Goal: Task Accomplishment & Management: Use online tool/utility

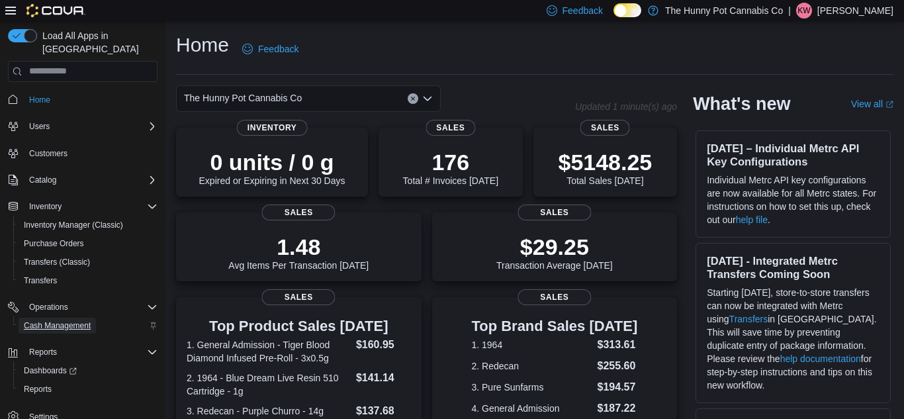
click at [52, 320] on span "Cash Management" at bounding box center [57, 325] width 67 height 11
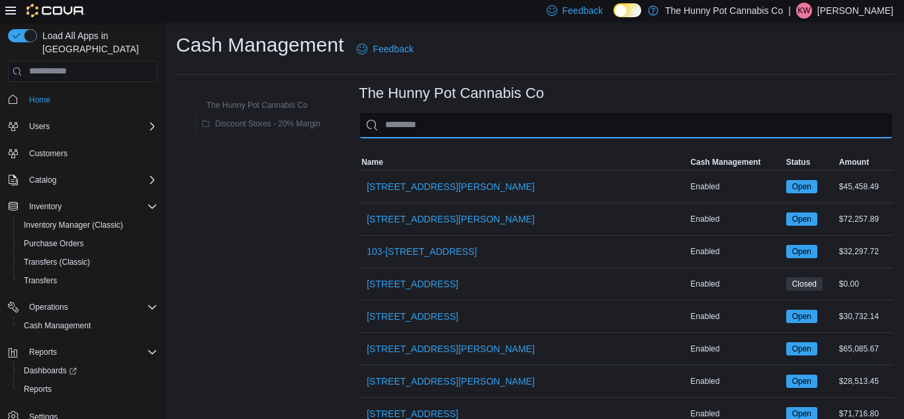
click at [416, 121] on input "This is a search bar. As you type, the results lower in the page will automatic…" at bounding box center [626, 125] width 535 height 26
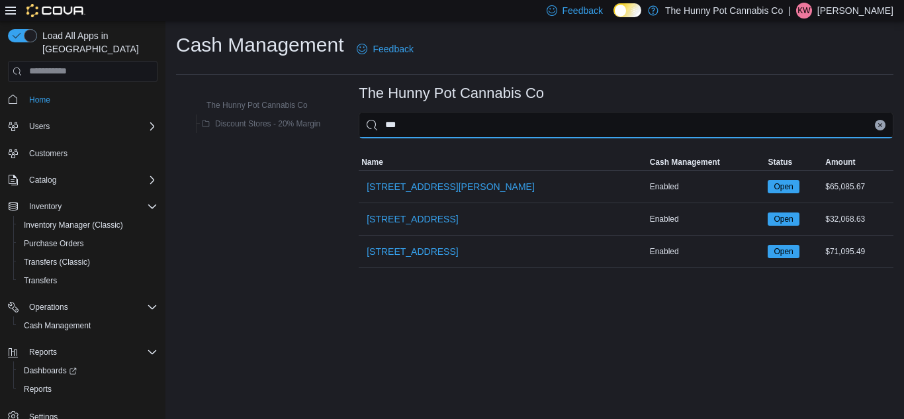
type input "****"
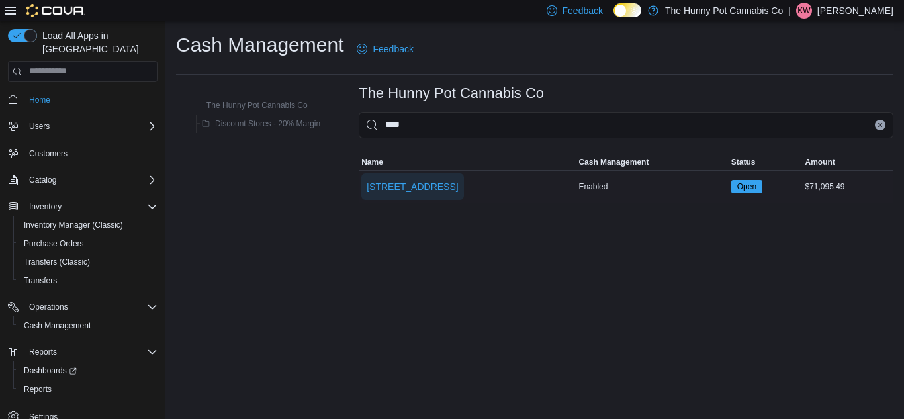
click at [394, 190] on span "[STREET_ADDRESS]" at bounding box center [412, 186] width 91 height 13
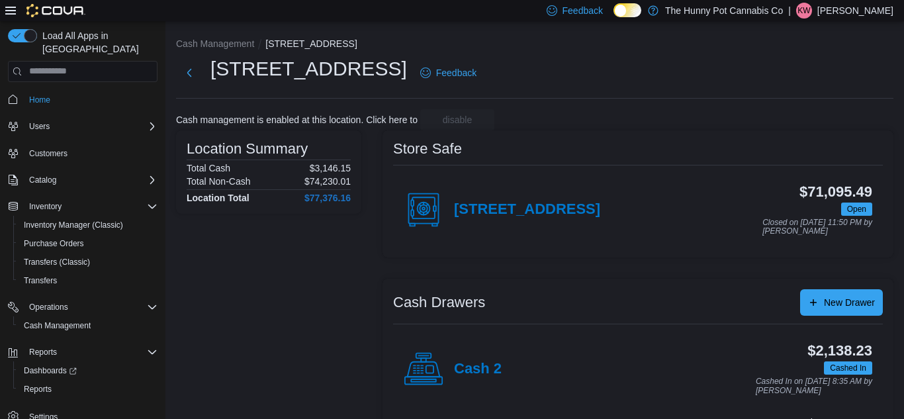
scroll to position [155, 0]
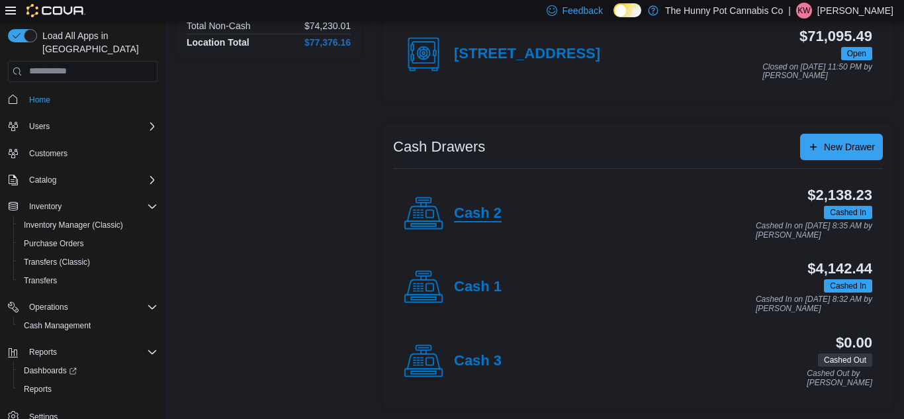
click at [490, 220] on h4 "Cash 2" at bounding box center [478, 213] width 48 height 17
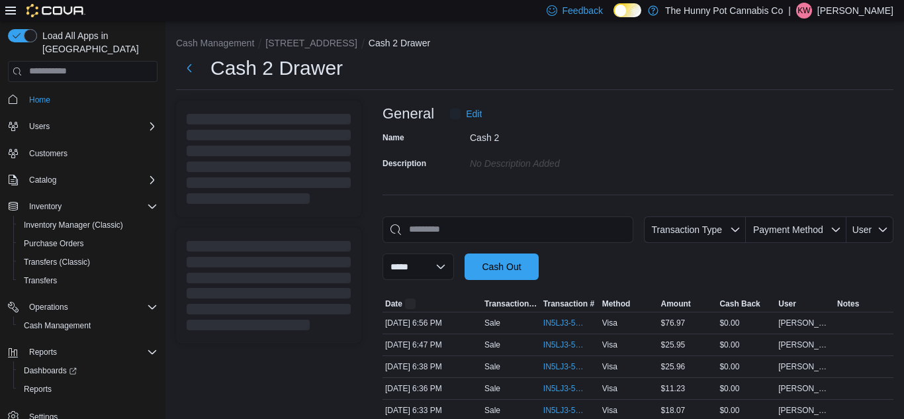
scroll to position [204, 0]
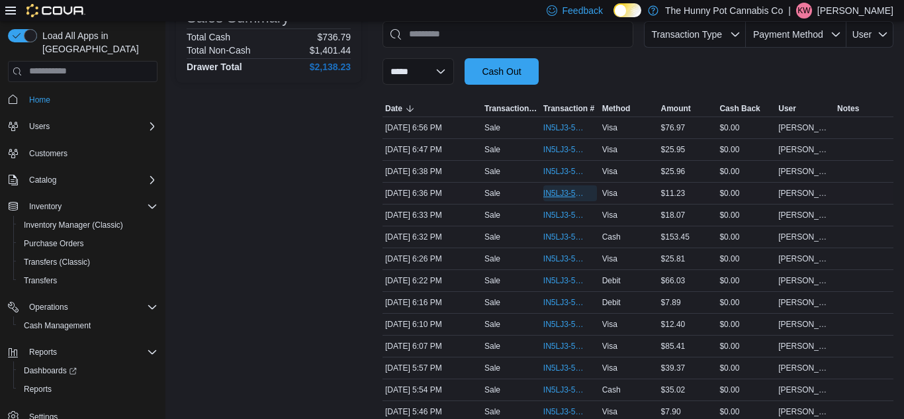
click at [548, 190] on span "IN5LJ3-5752235" at bounding box center [563, 193] width 40 height 11
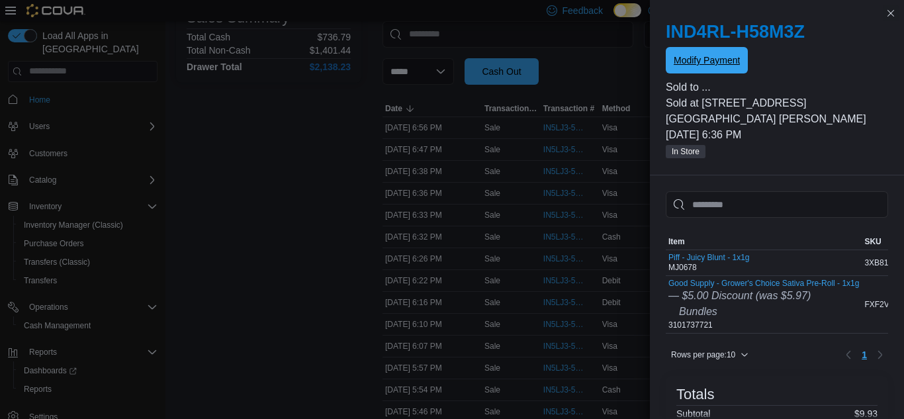
click at [685, 62] on span "Modify Payment" at bounding box center [706, 60] width 66 height 13
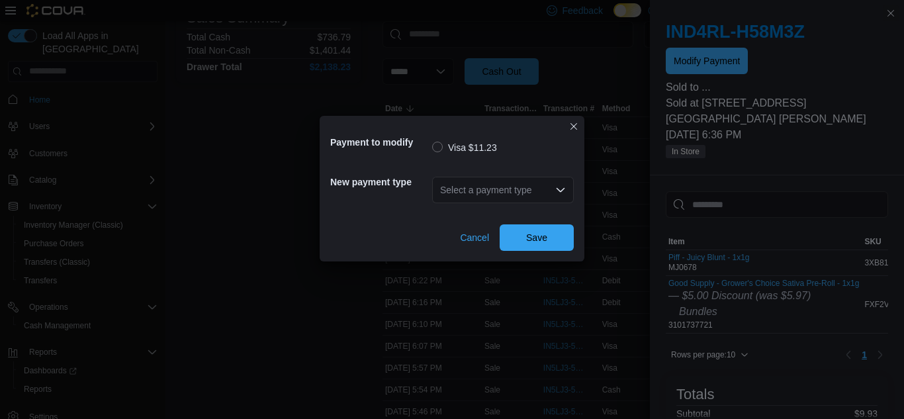
click at [570, 185] on div "Select a payment type" at bounding box center [503, 190] width 142 height 26
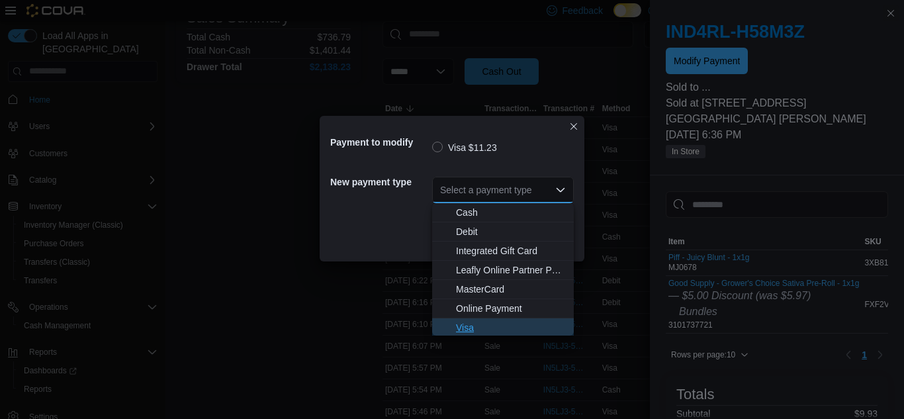
click at [516, 321] on span "Visa" at bounding box center [511, 327] width 110 height 13
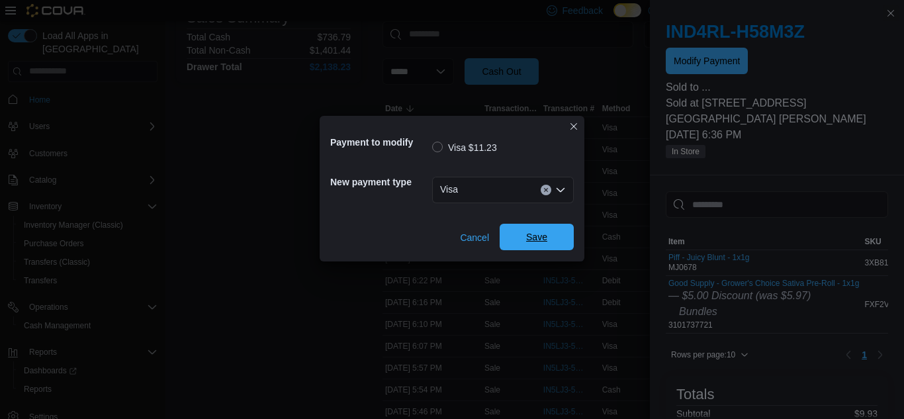
click at [564, 238] on span "Save" at bounding box center [536, 237] width 58 height 26
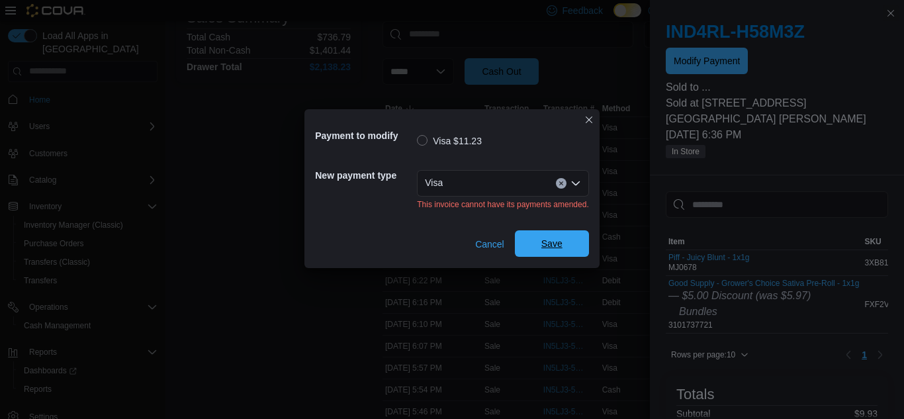
scroll to position [0, 0]
click at [594, 120] on button "Closes this modal window" at bounding box center [589, 119] width 16 height 16
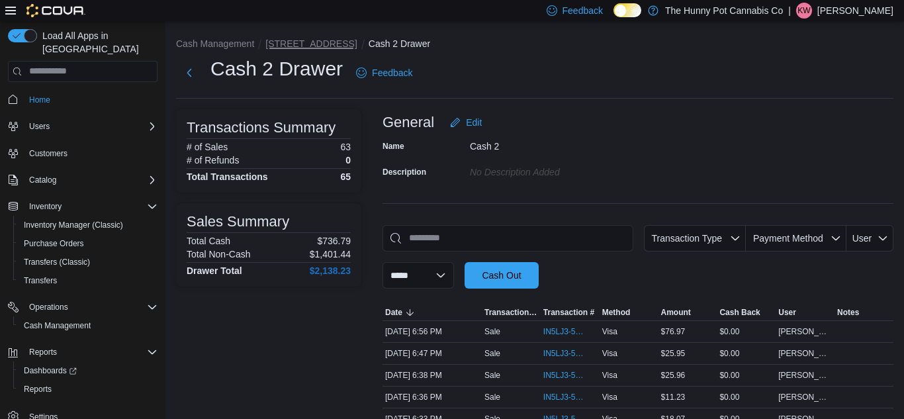
click at [314, 46] on button "[STREET_ADDRESS]" at bounding box center [310, 43] width 91 height 11
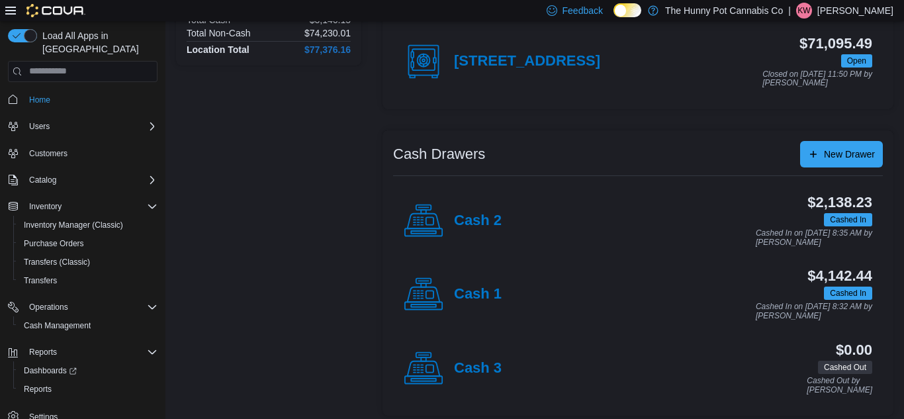
scroll to position [150, 0]
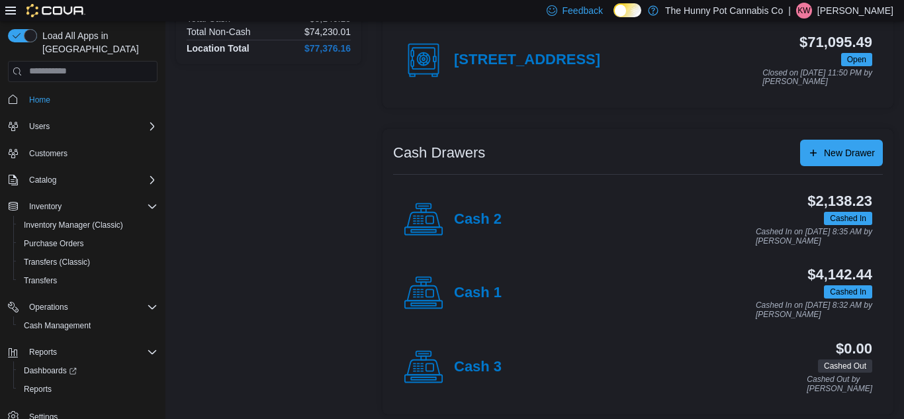
click at [482, 302] on div "Cash 1" at bounding box center [453, 293] width 98 height 40
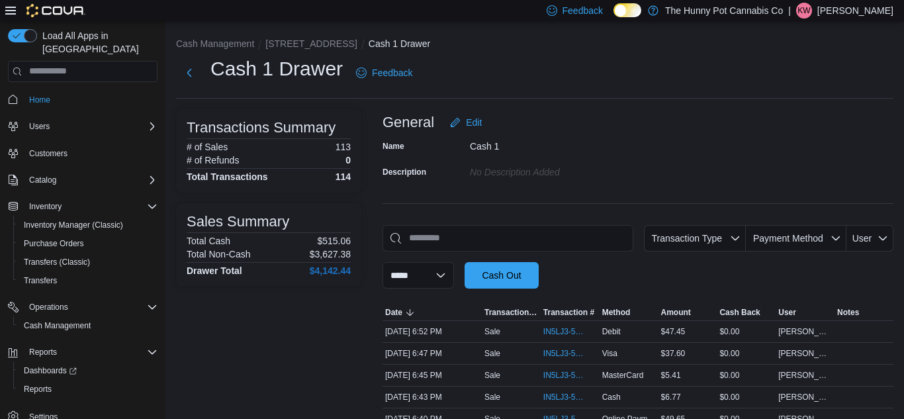
click at [482, 302] on div at bounding box center [637, 296] width 511 height 16
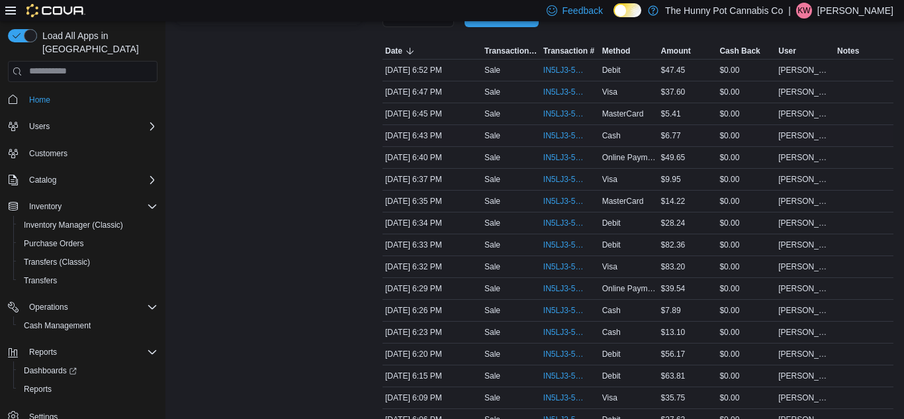
scroll to position [262, 0]
click at [548, 186] on span "IN5LJ3-5752246" at bounding box center [570, 179] width 54 height 16
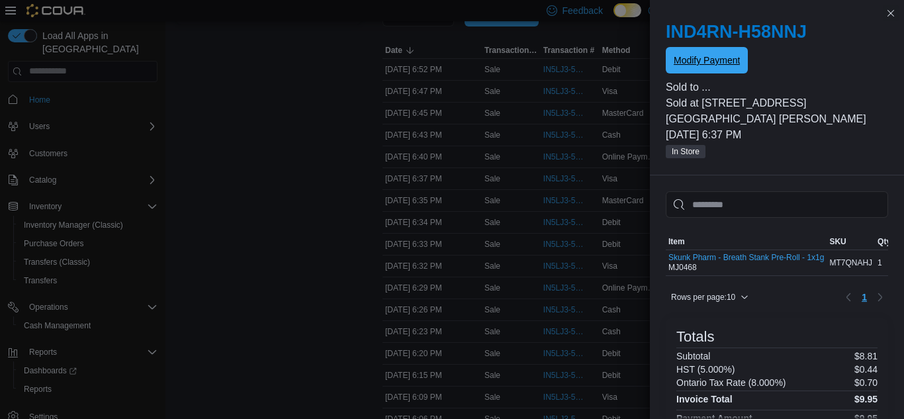
click at [724, 61] on span "Modify Payment" at bounding box center [706, 60] width 66 height 13
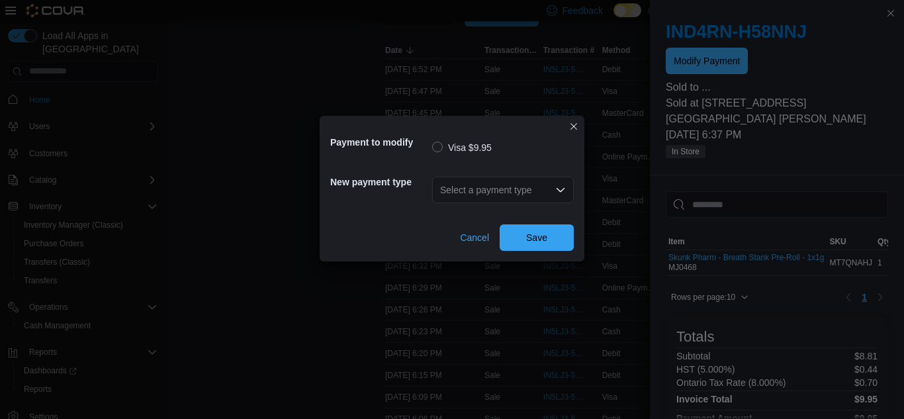
click at [529, 193] on div "Select a payment type" at bounding box center [503, 190] width 142 height 26
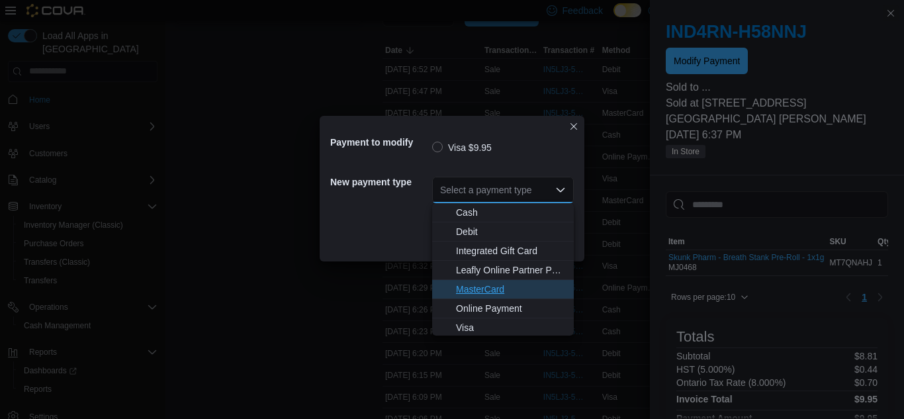
click at [544, 288] on span "MasterCard" at bounding box center [511, 288] width 110 height 13
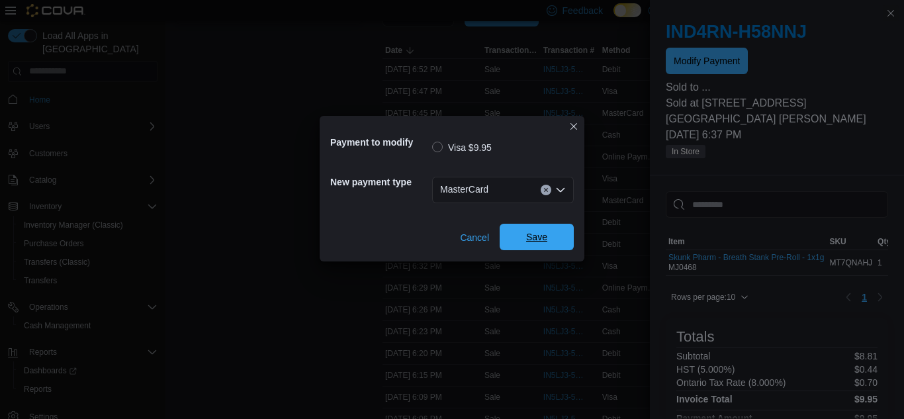
click at [554, 229] on span "Save" at bounding box center [536, 237] width 58 height 26
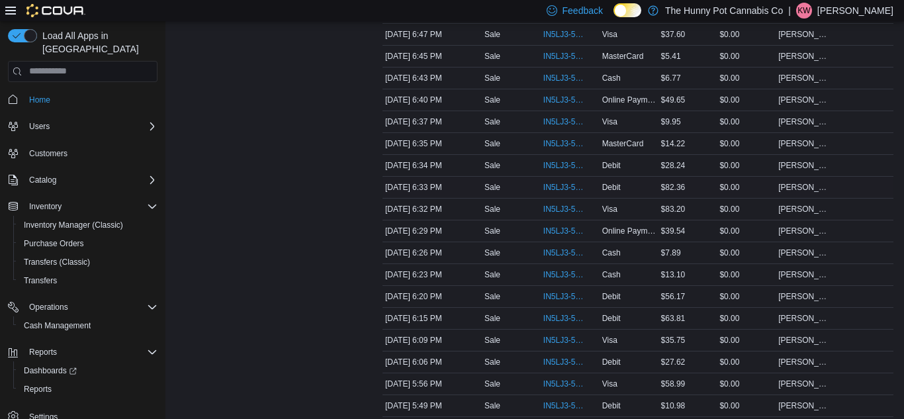
scroll to position [318, 0]
click at [555, 300] on span "IN5LJ3-5752099" at bounding box center [563, 297] width 40 height 11
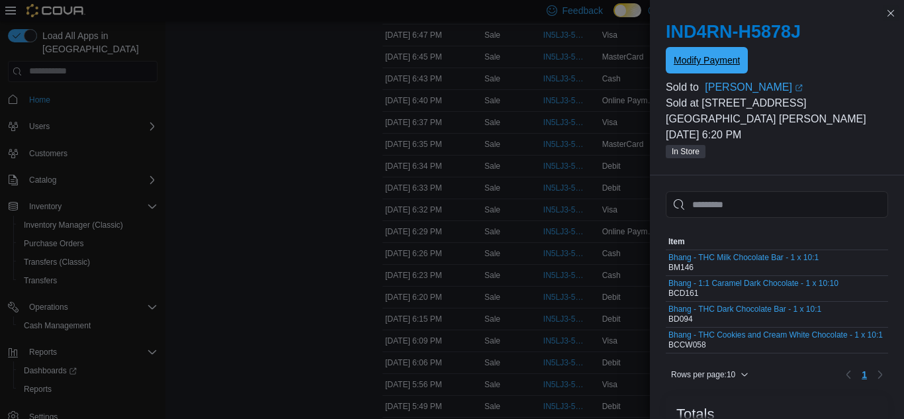
click at [685, 61] on span "Modify Payment" at bounding box center [706, 60] width 66 height 13
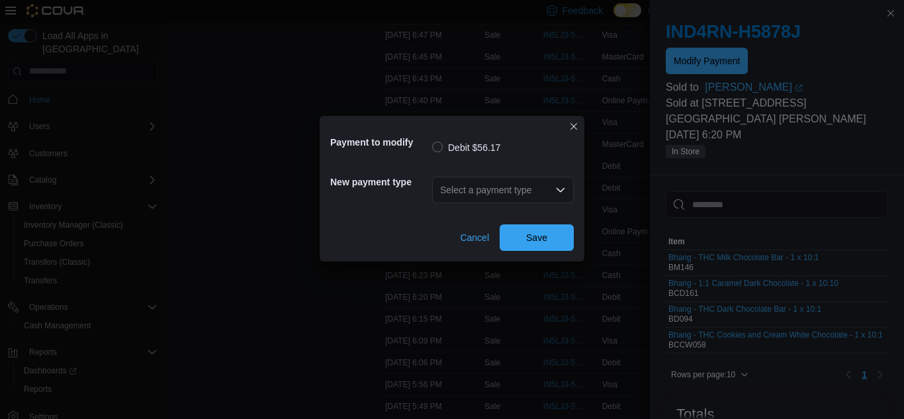
click at [556, 195] on div "Select a payment type" at bounding box center [503, 190] width 142 height 26
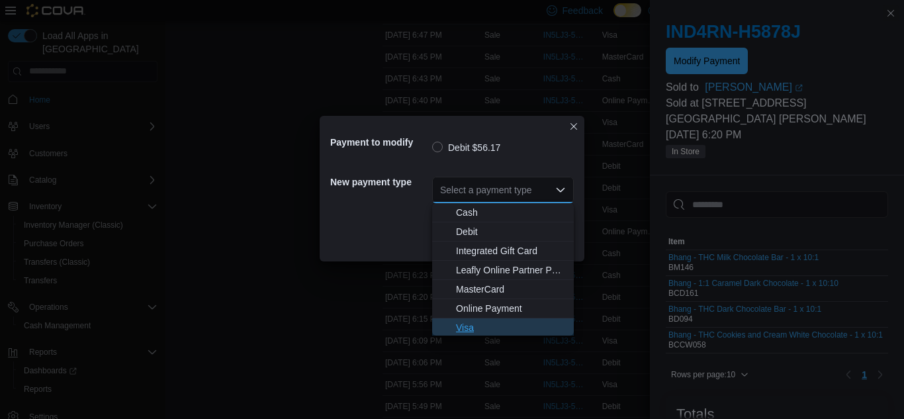
click at [507, 324] on span "Visa" at bounding box center [511, 327] width 110 height 13
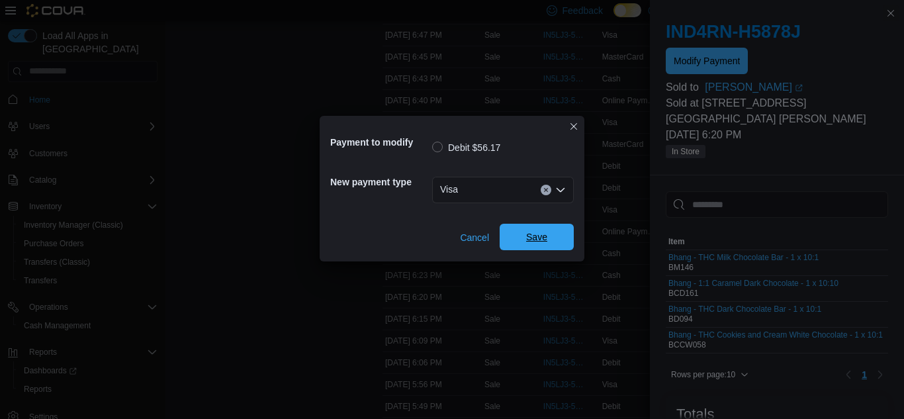
click at [545, 243] on span "Save" at bounding box center [536, 236] width 21 height 13
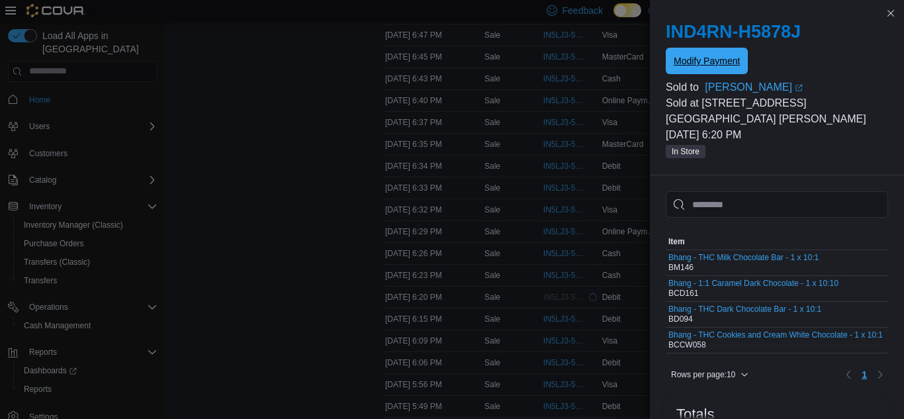
scroll to position [0, 0]
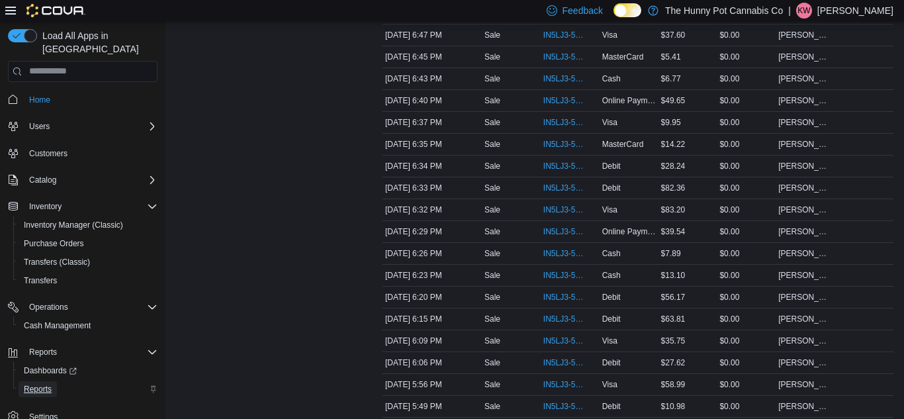
click at [48, 382] on span "Reports" at bounding box center [38, 389] width 28 height 16
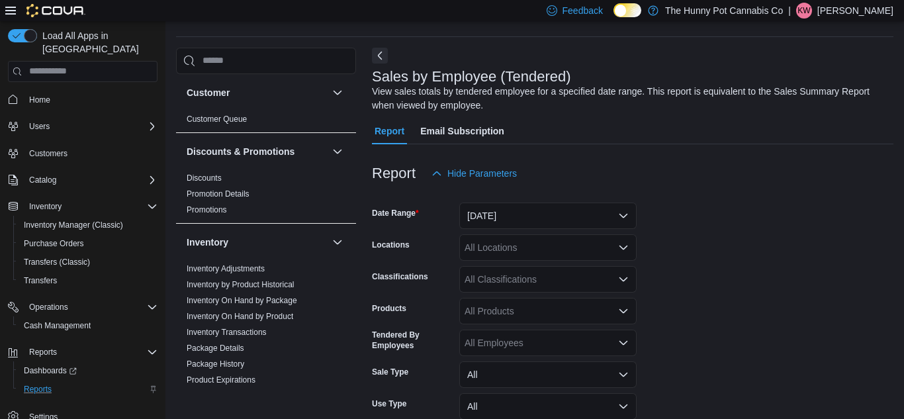
scroll to position [44, 0]
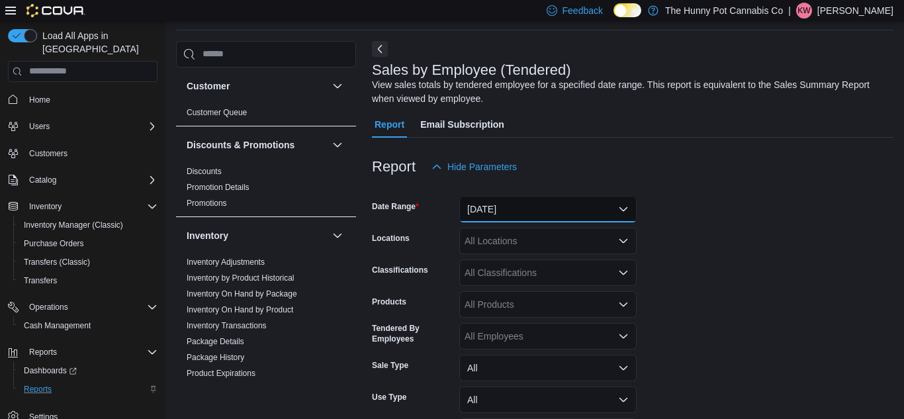
click at [474, 197] on button "[DATE]" at bounding box center [547, 209] width 177 height 26
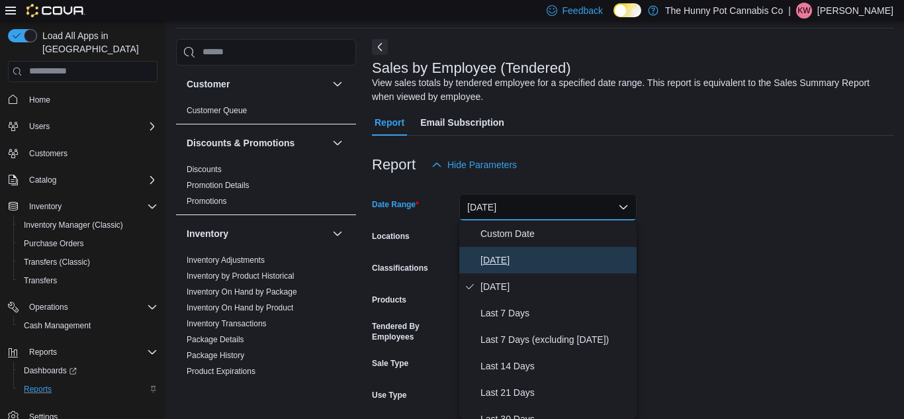
click at [495, 263] on span "[DATE]" at bounding box center [555, 260] width 151 height 16
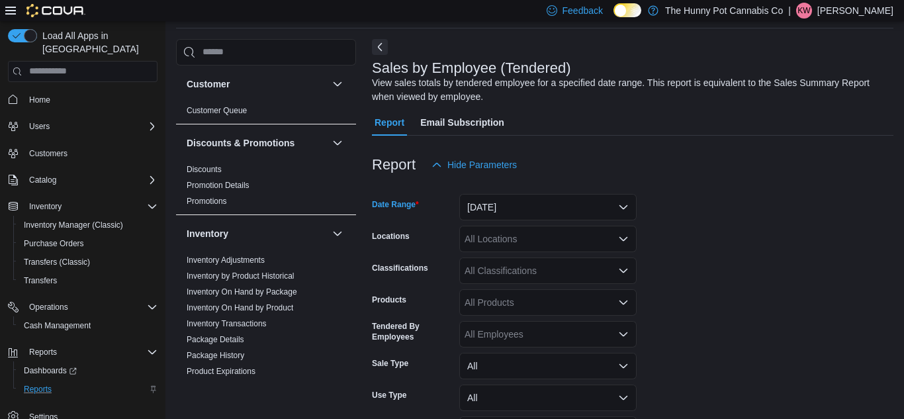
click at [495, 247] on div "All Locations" at bounding box center [547, 239] width 177 height 26
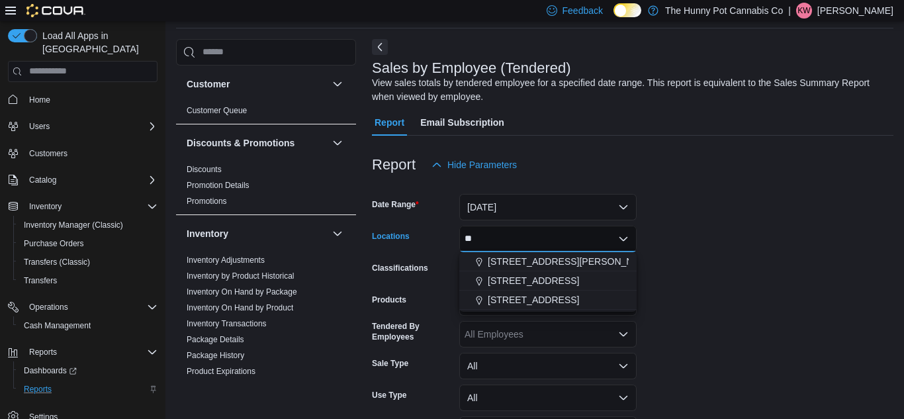
type input "***"
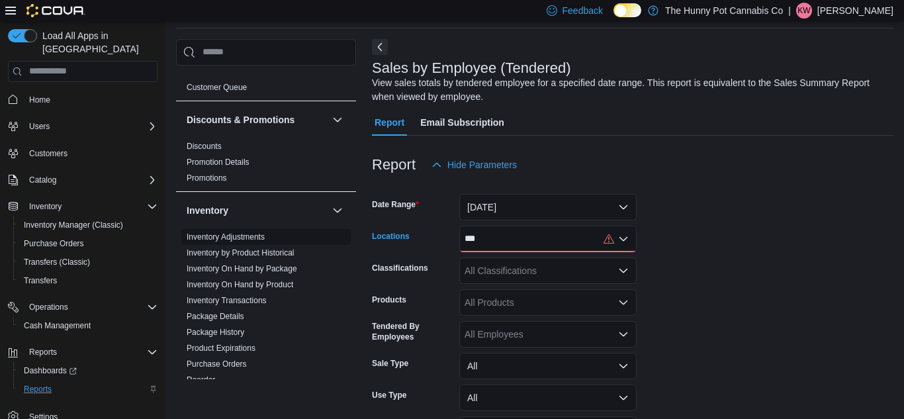
scroll to position [25, 0]
click at [282, 278] on link "Inventory On Hand by Product" at bounding box center [240, 282] width 107 height 9
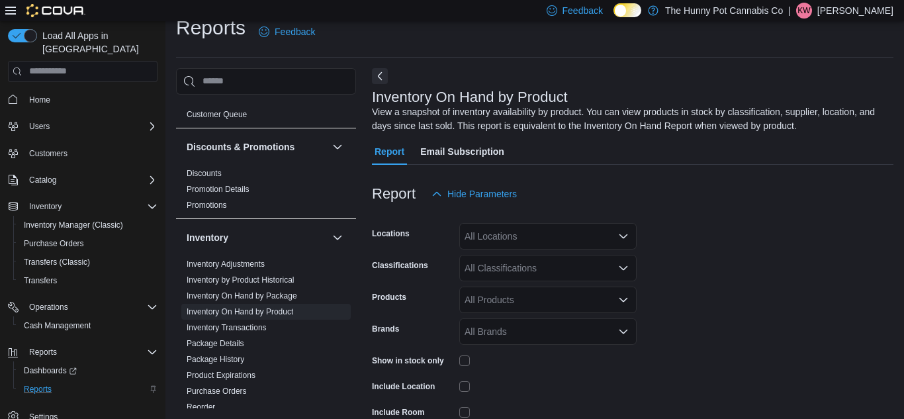
scroll to position [44, 0]
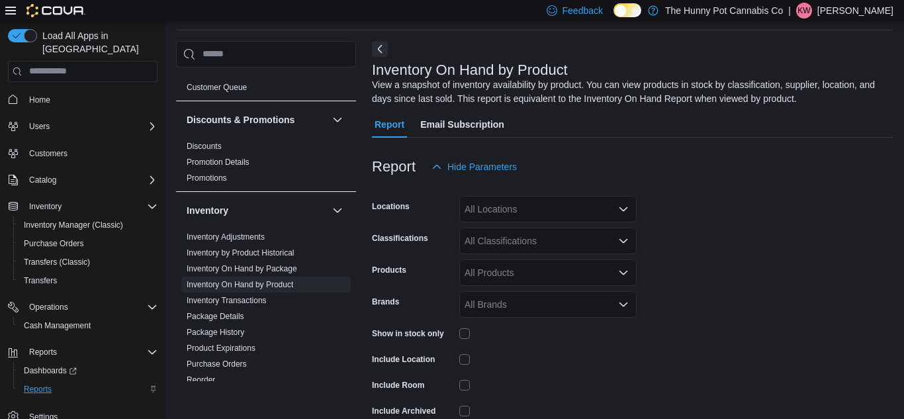
click at [494, 208] on div "All Locations" at bounding box center [547, 209] width 177 height 26
type input "****"
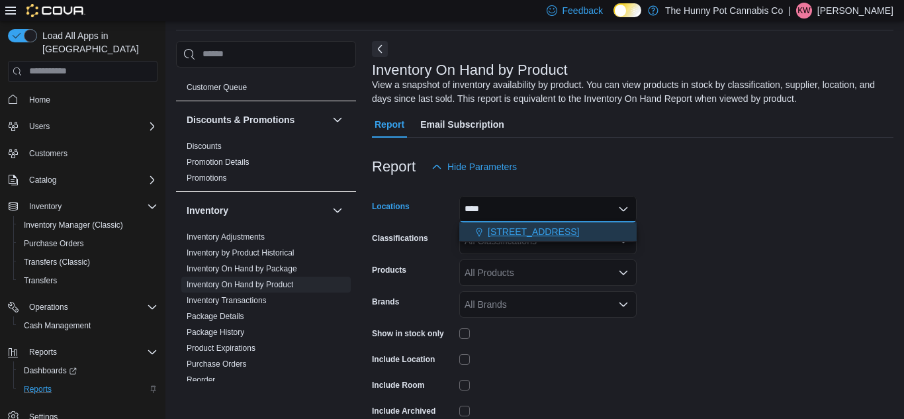
click at [501, 237] on span "[STREET_ADDRESS]" at bounding box center [533, 231] width 91 height 13
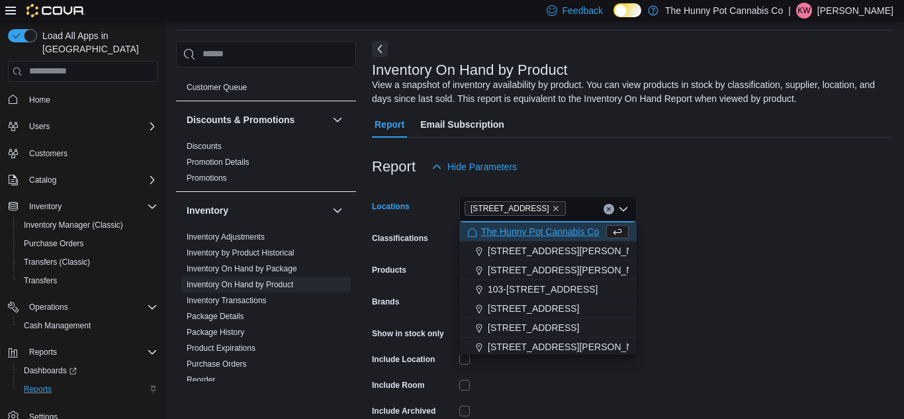
click at [732, 223] on form "Locations [STREET_ADDRESS] Selected. [STREET_ADDRESS] Backspace to delete [STRE…" at bounding box center [632, 319] width 521 height 278
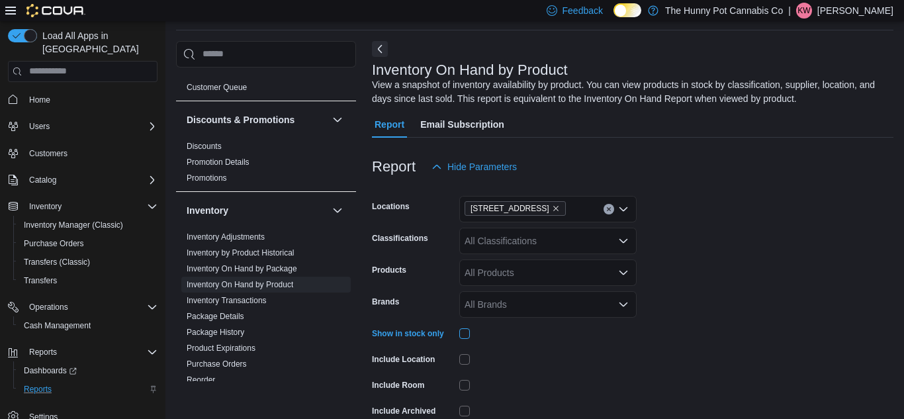
scroll to position [110, 0]
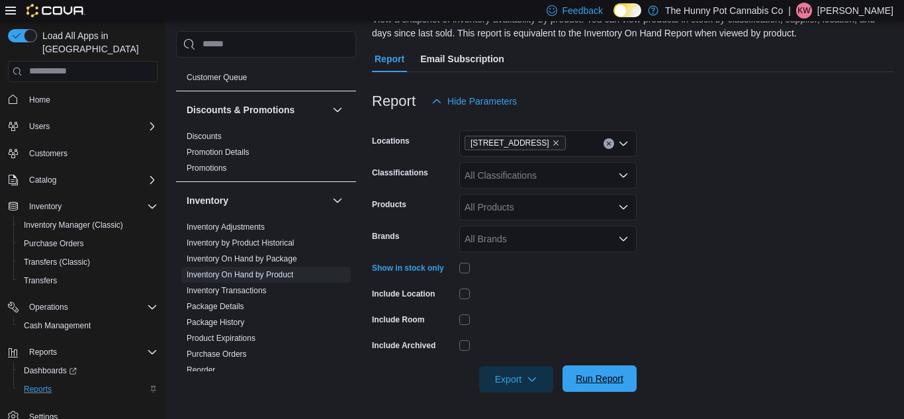
click at [592, 383] on span "Run Report" at bounding box center [600, 378] width 48 height 13
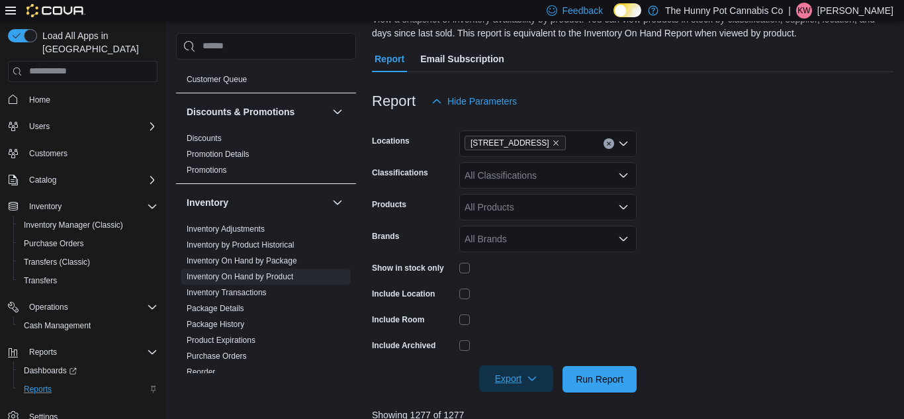
click at [506, 375] on span "Export" at bounding box center [516, 378] width 58 height 26
click at [532, 302] on span "Export to Excel" at bounding box center [518, 299] width 60 height 11
